Goal: Transaction & Acquisition: Download file/media

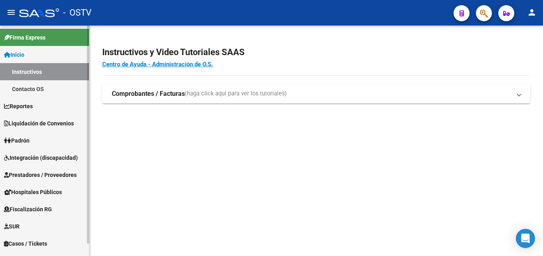
click at [41, 126] on span "Liquidación de Convenios" at bounding box center [39, 123] width 70 height 9
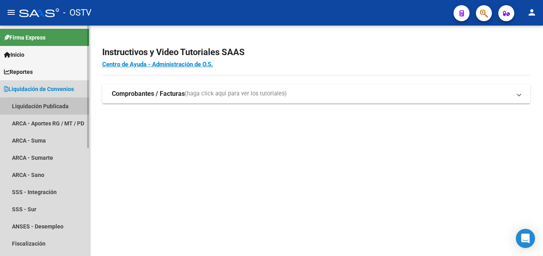
click at [39, 108] on link "Liquidación Publicada" at bounding box center [44, 105] width 89 height 17
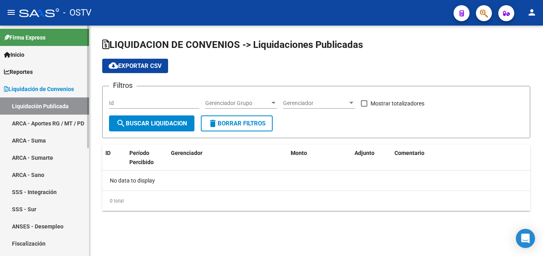
checkbox input "true"
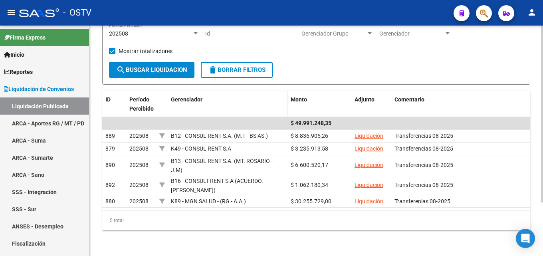
scroll to position [30, 0]
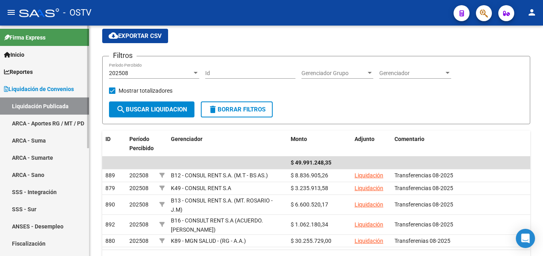
click at [51, 97] on link "Liquidación de Convenios" at bounding box center [44, 88] width 89 height 17
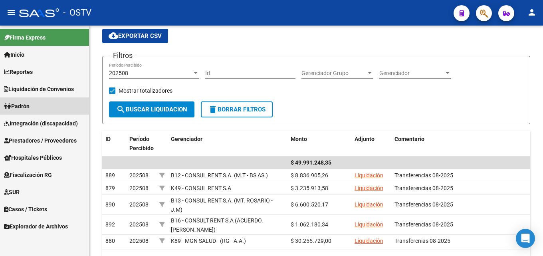
click at [51, 103] on link "Padrón" at bounding box center [44, 105] width 89 height 17
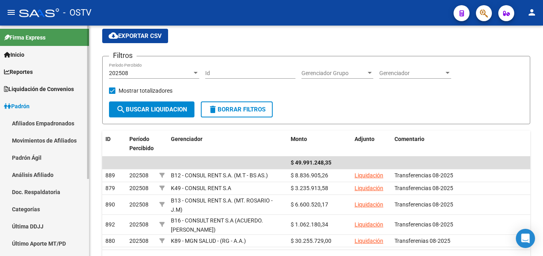
click at [51, 103] on link "Padrón" at bounding box center [44, 105] width 89 height 17
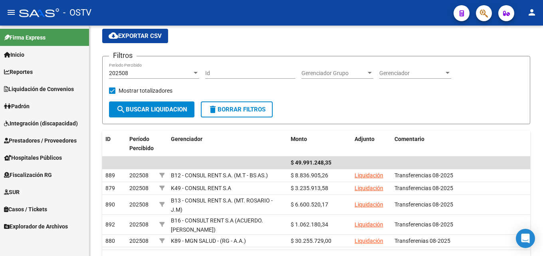
click at [54, 90] on span "Liquidación de Convenios" at bounding box center [39, 89] width 70 height 9
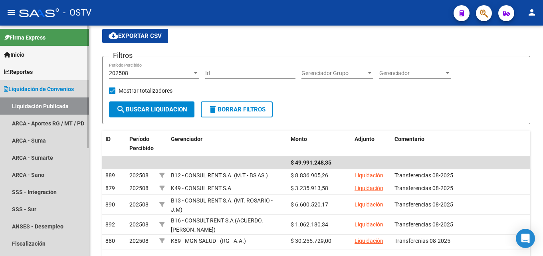
click at [54, 90] on span "Liquidación de Convenios" at bounding box center [39, 89] width 70 height 9
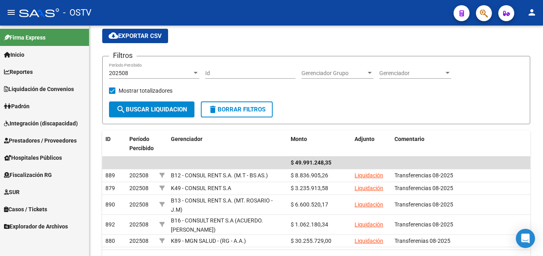
click at [54, 140] on span "Prestadores / Proveedores" at bounding box center [40, 140] width 73 height 9
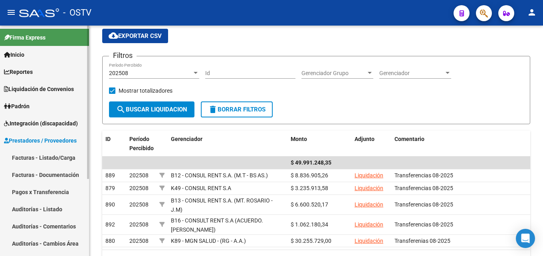
click at [69, 190] on link "Pagos x Transferencia" at bounding box center [44, 191] width 89 height 17
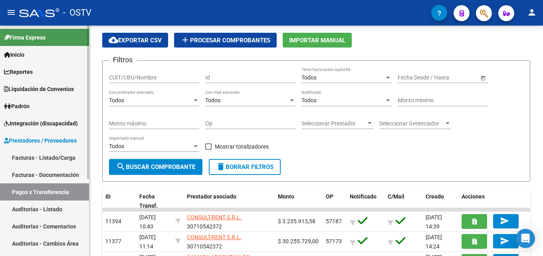
scroll to position [30, 0]
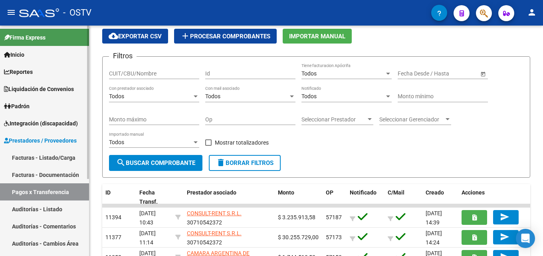
click at [69, 171] on link "Facturas - Documentación" at bounding box center [44, 174] width 89 height 17
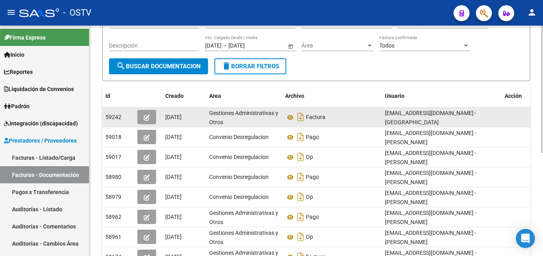
scroll to position [80, 0]
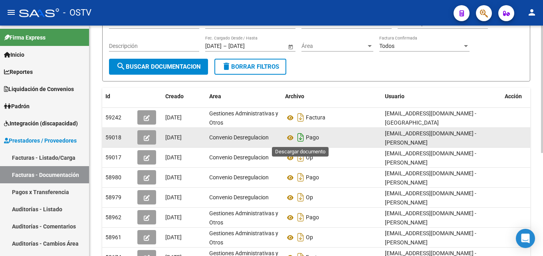
click at [301, 138] on icon "Descargar documento" at bounding box center [300, 137] width 10 height 13
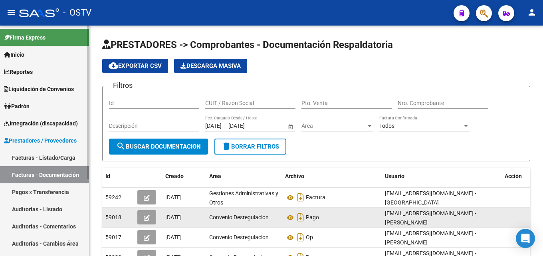
click at [63, 193] on link "Pagos x Transferencia" at bounding box center [44, 191] width 89 height 17
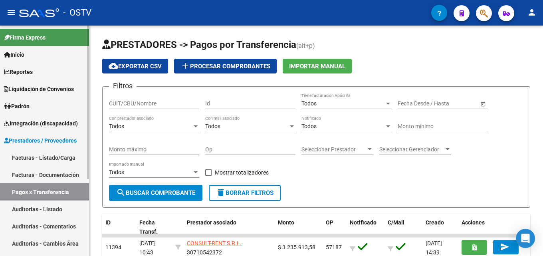
click at [53, 88] on span "Liquidación de Convenios" at bounding box center [39, 89] width 70 height 9
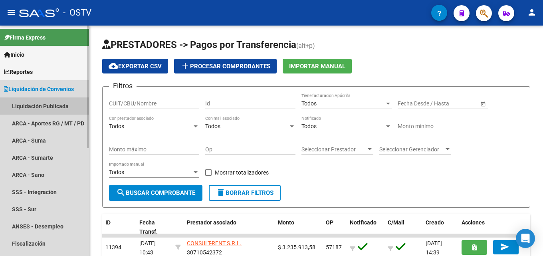
click at [55, 103] on link "Liquidación Publicada" at bounding box center [44, 105] width 89 height 17
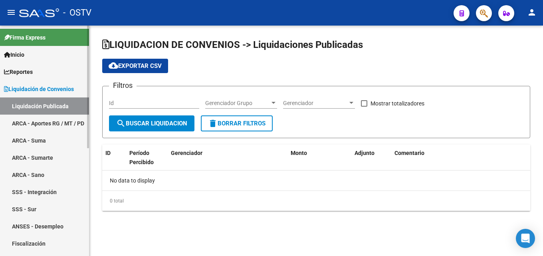
checkbox input "true"
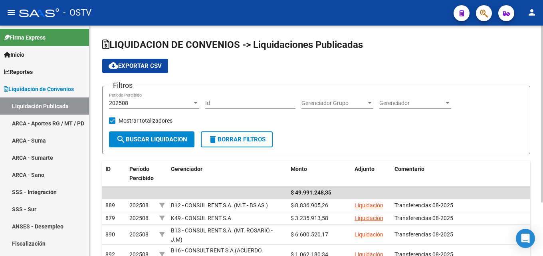
scroll to position [70, 0]
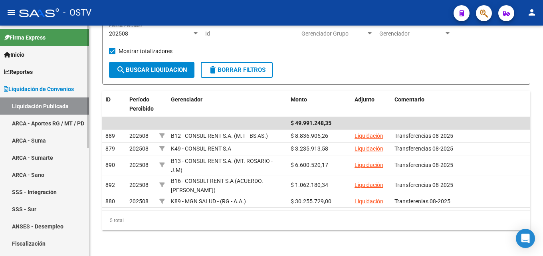
click at [43, 87] on span "Liquidación de Convenios" at bounding box center [39, 89] width 70 height 9
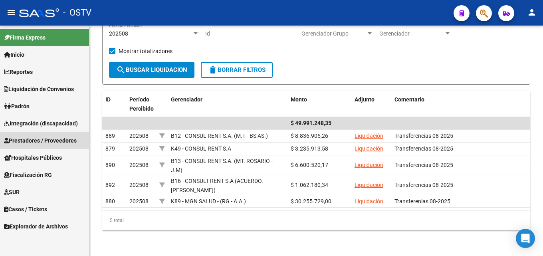
click at [56, 138] on span "Prestadores / Proveedores" at bounding box center [40, 140] width 73 height 9
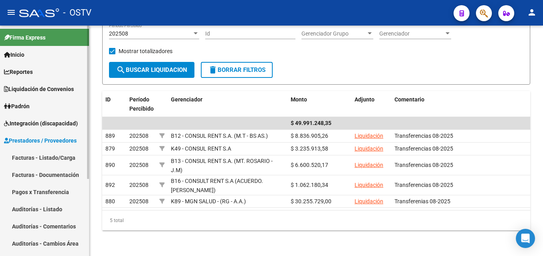
click at [65, 170] on link "Facturas - Documentación" at bounding box center [44, 174] width 89 height 17
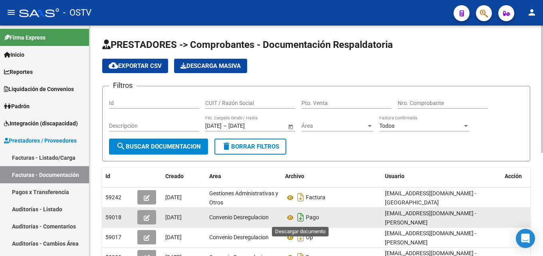
click at [300, 216] on icon "Descargar documento" at bounding box center [300, 217] width 10 height 13
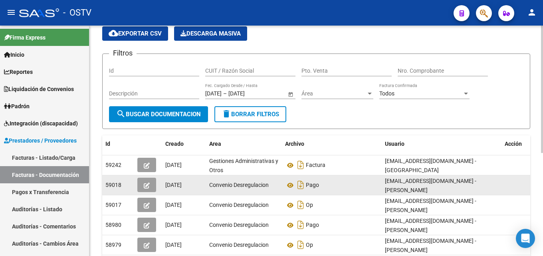
scroll to position [80, 0]
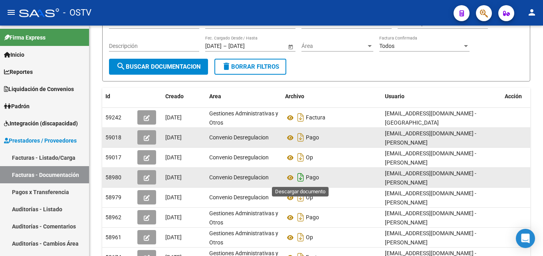
click at [300, 176] on icon "Descargar documento" at bounding box center [300, 177] width 10 height 13
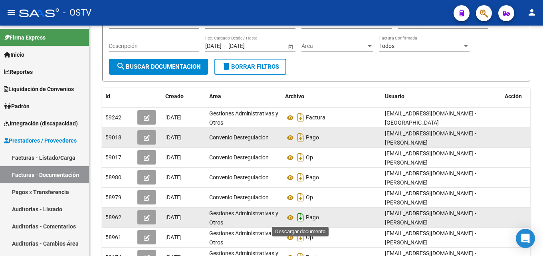
click at [297, 217] on icon "Descargar documento" at bounding box center [300, 217] width 10 height 13
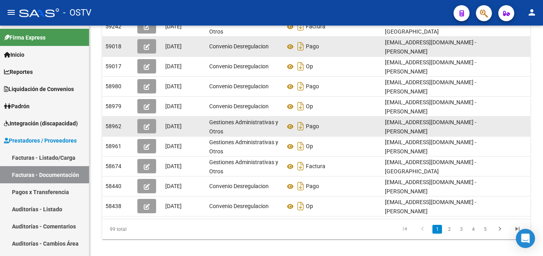
scroll to position [187, 0]
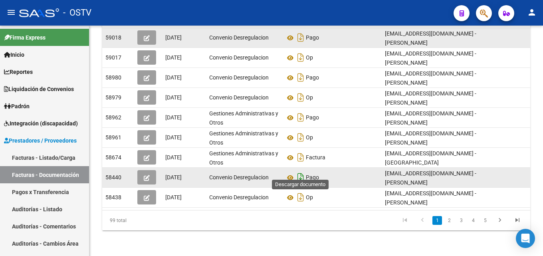
click at [300, 172] on icon "Descargar documento" at bounding box center [300, 177] width 10 height 13
click at [449, 223] on link "2" at bounding box center [449, 220] width 10 height 9
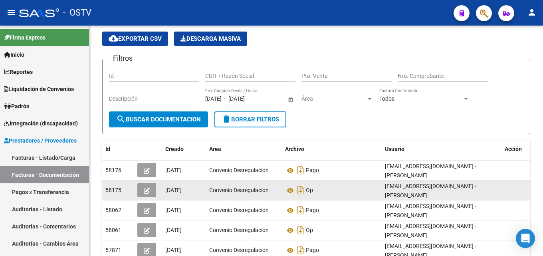
scroll to position [40, 0]
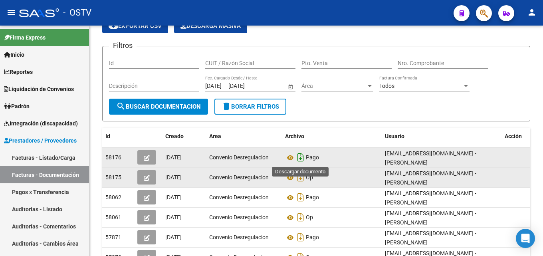
click at [302, 160] on icon "Descargar documento" at bounding box center [300, 157] width 10 height 13
